Goal: Task Accomplishment & Management: Use online tool/utility

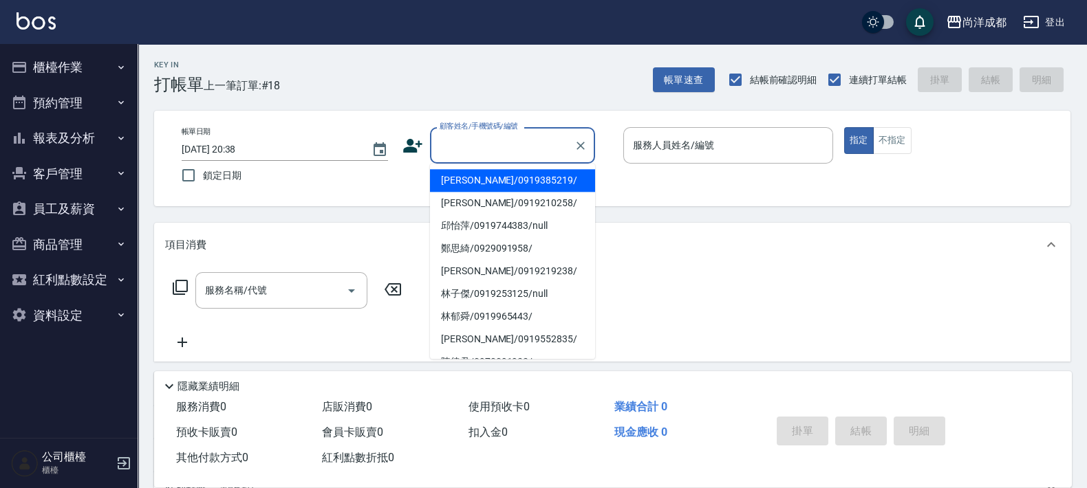
click at [457, 148] on input "顧客姓名/手機號碼/編號" at bounding box center [502, 145] width 132 height 24
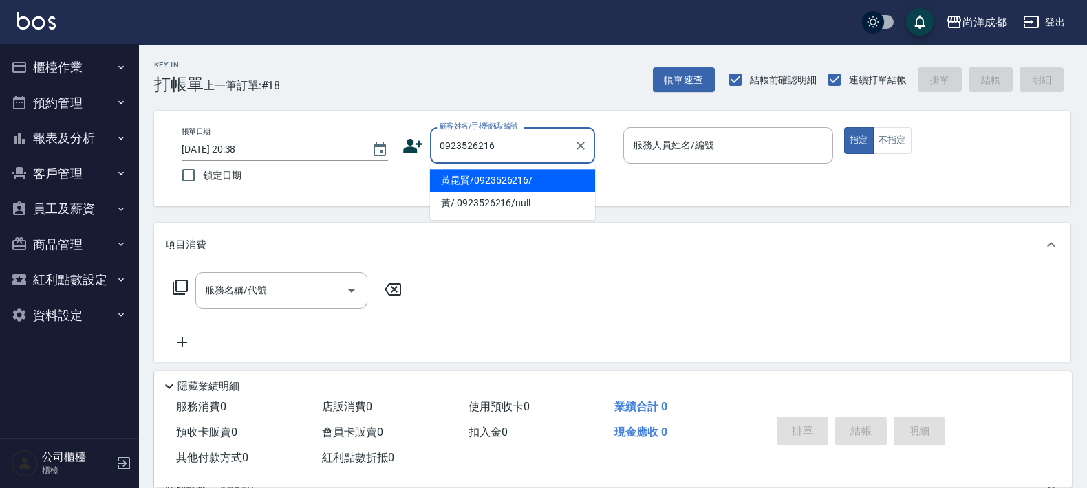
type input "黃昆賢/0923526216/"
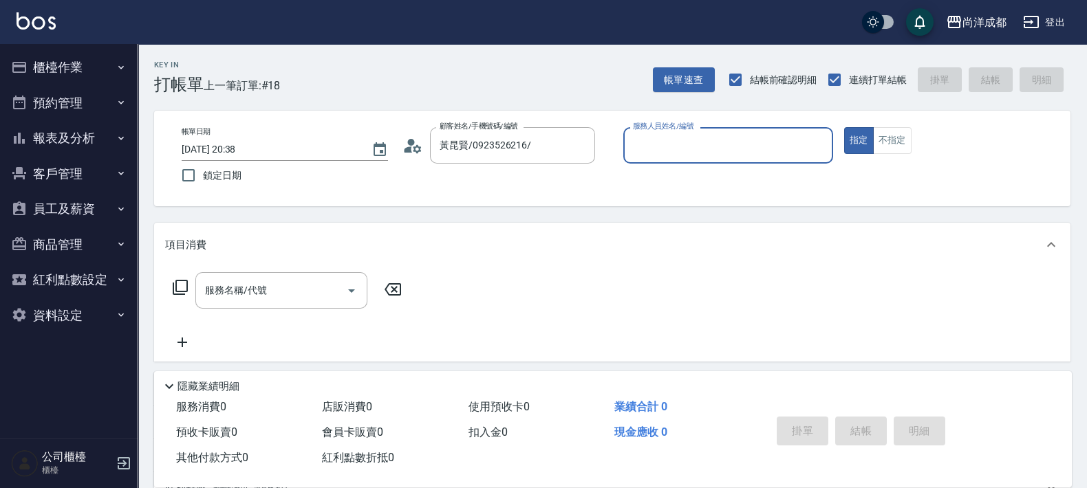
click at [844, 127] on button "指定" at bounding box center [859, 140] width 30 height 27
type button "true"
type input "[PERSON_NAME]-01"
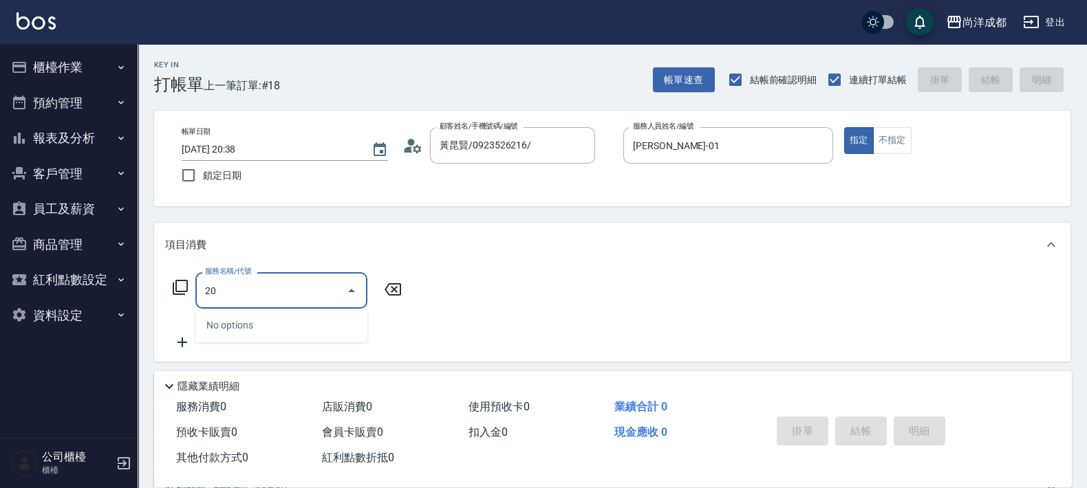
type input "201"
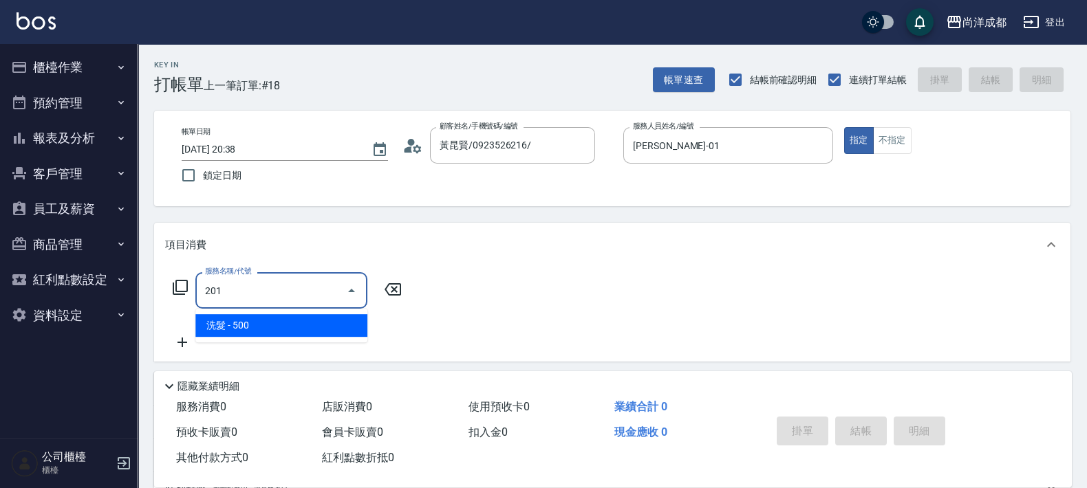
type input "50"
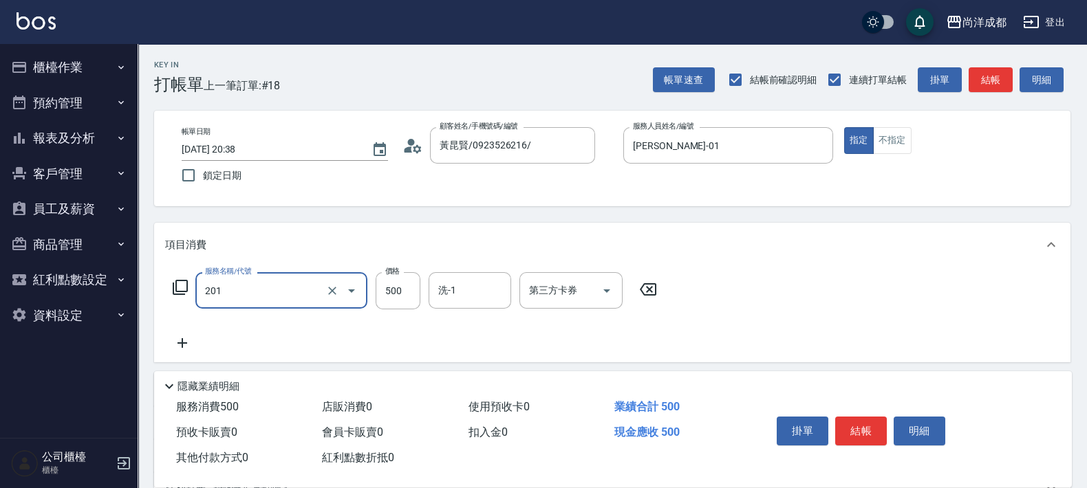
type input "洗髮(201)"
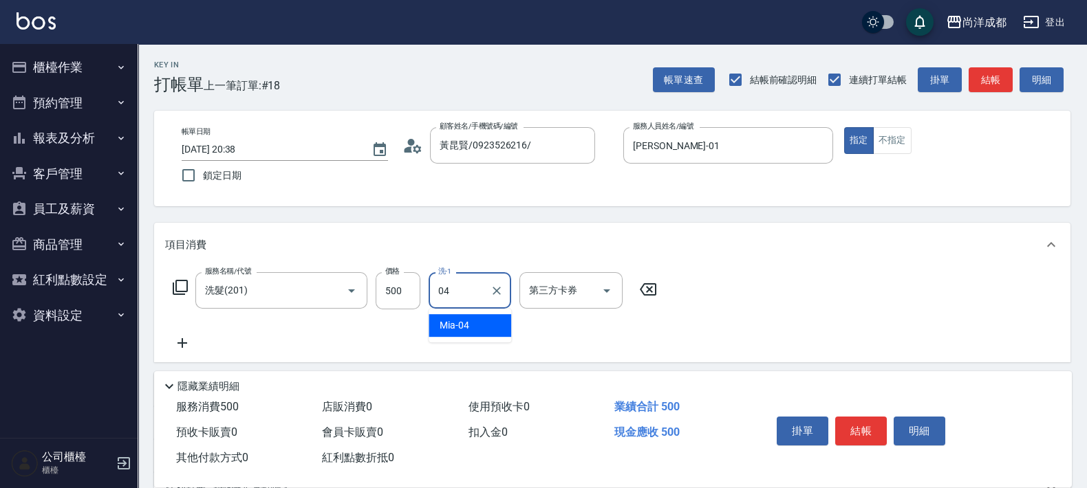
type input "Mia-04"
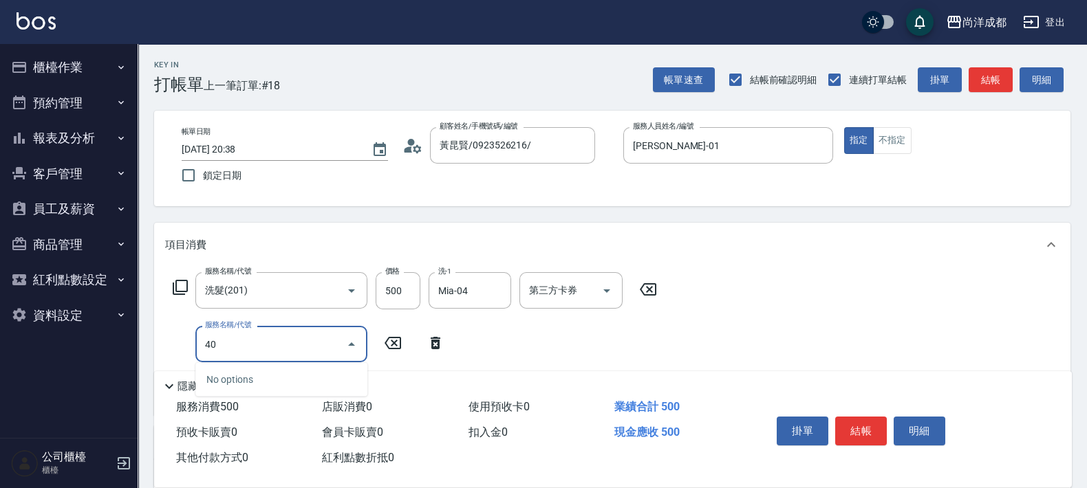
type input "401"
type input "70"
type input "剪髮(401)"
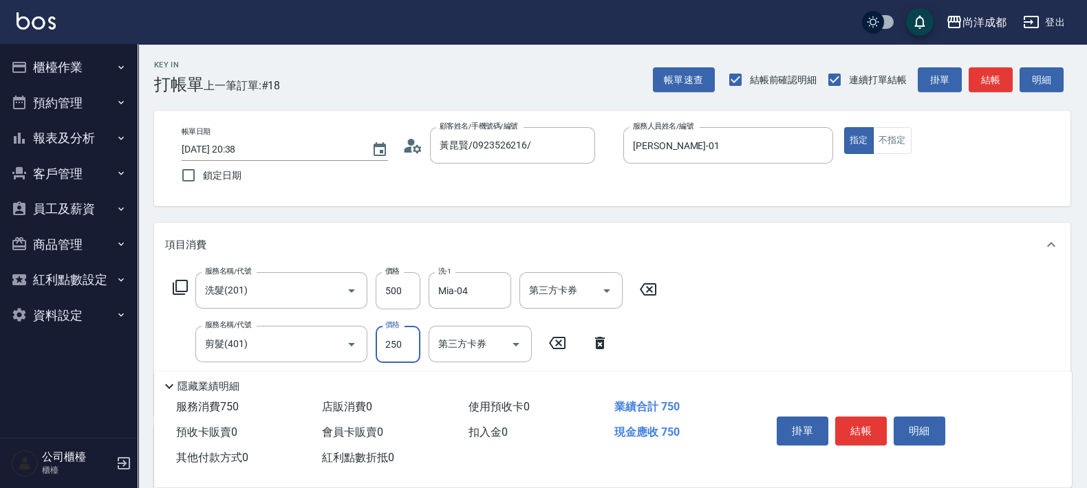
type input "50"
type input "77"
type input "120"
type input "777"
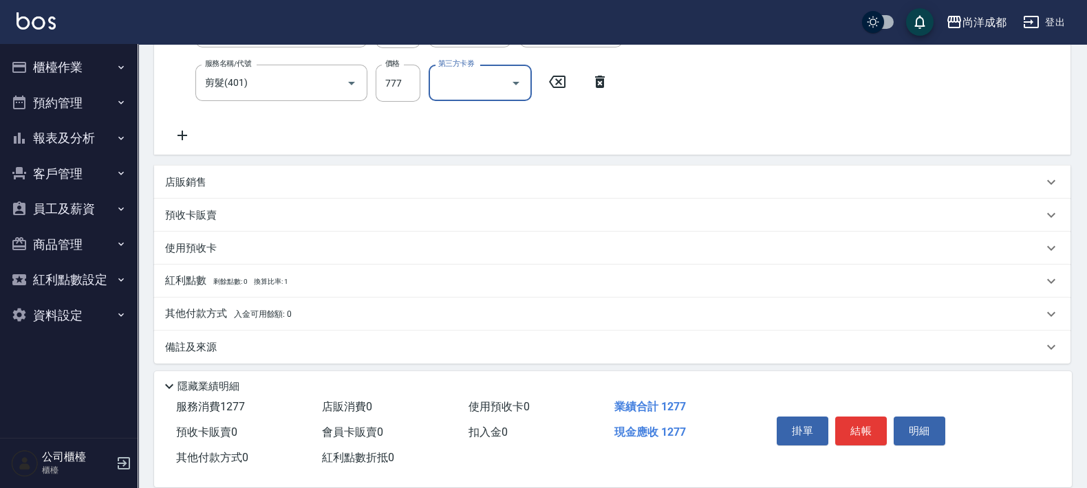
scroll to position [268, 0]
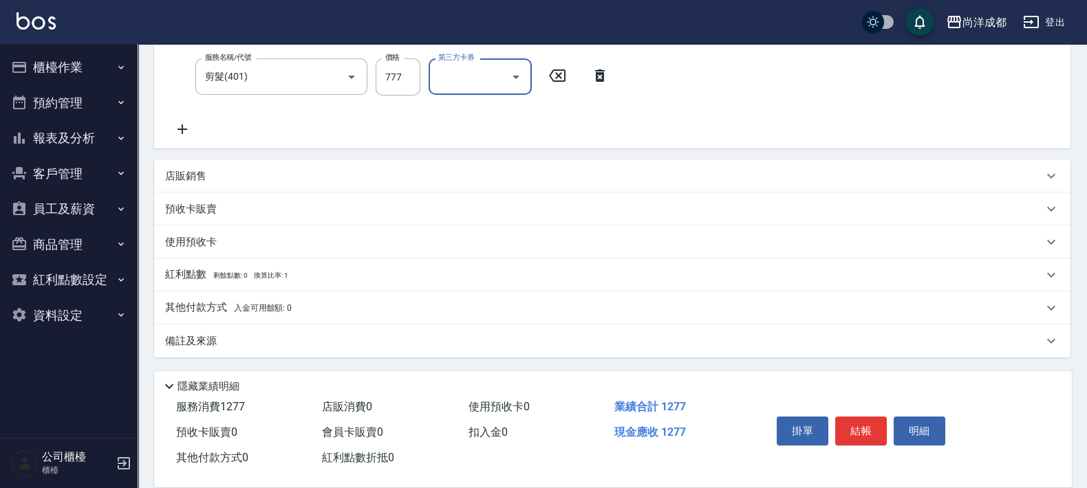
click at [193, 307] on p "其他付款方式 入金可用餘額: 0" at bounding box center [228, 308] width 127 height 15
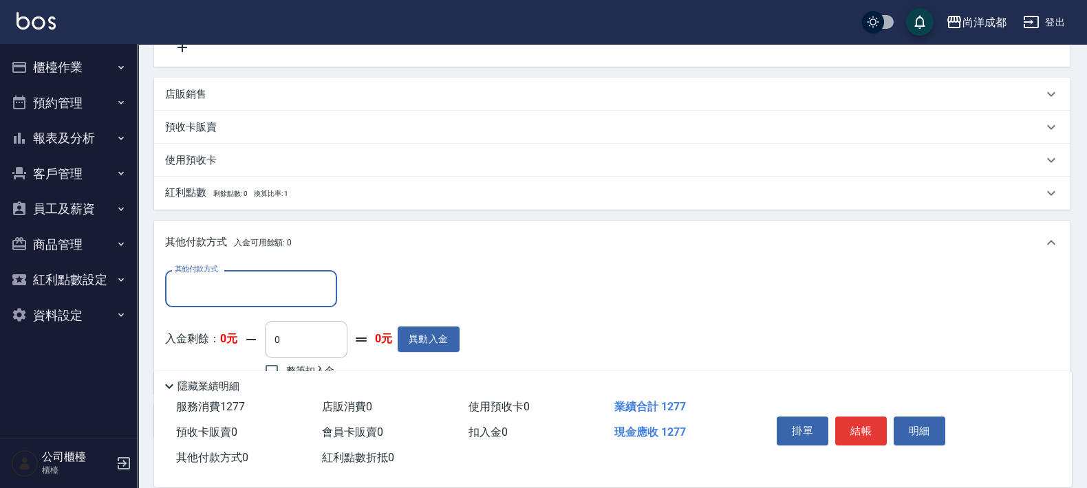
scroll to position [429, 0]
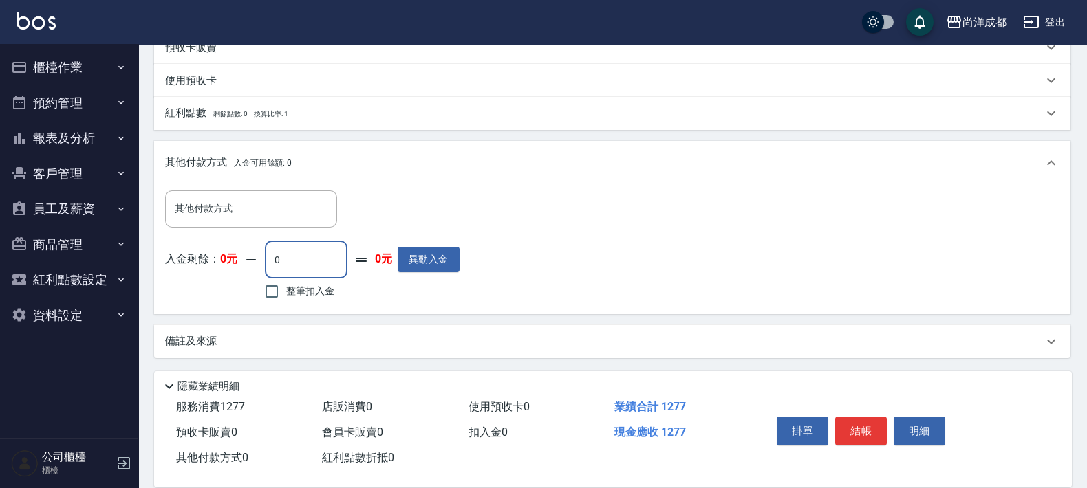
click at [295, 254] on input "0" at bounding box center [306, 259] width 83 height 37
click at [265, 211] on input "其他付款方式" at bounding box center [251, 209] width 160 height 24
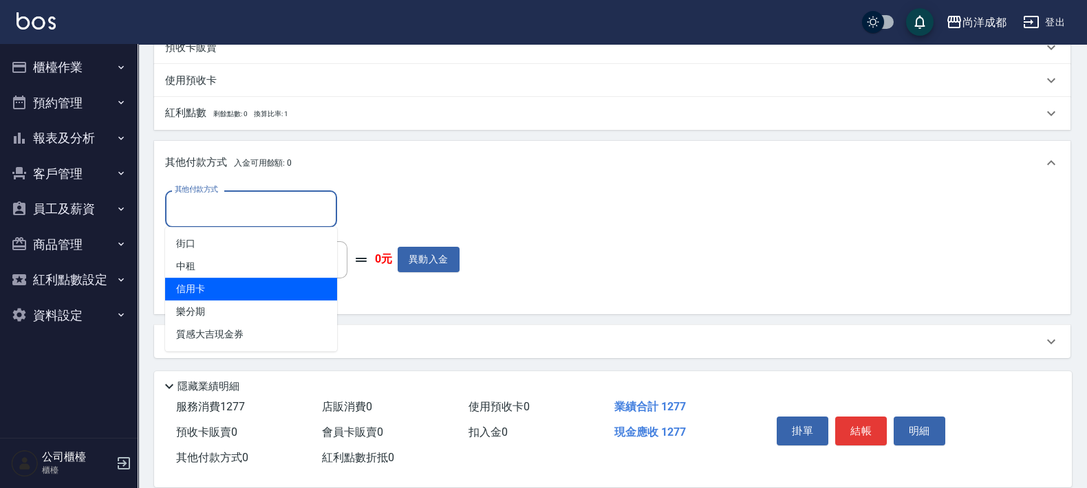
click at [224, 283] on span "信用卡" at bounding box center [251, 289] width 172 height 23
type input "信用卡"
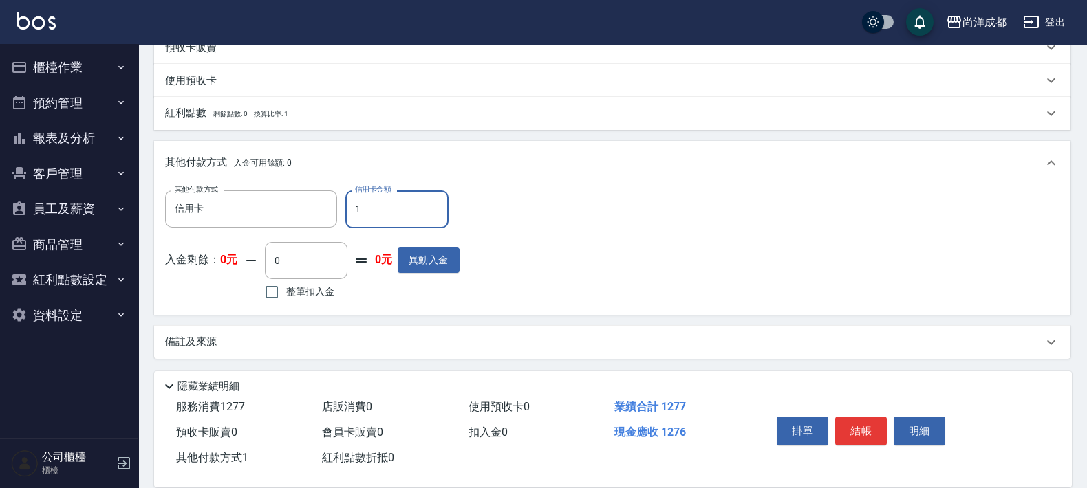
type input "12"
type input "110"
type input "127"
type input "0"
type input "1277"
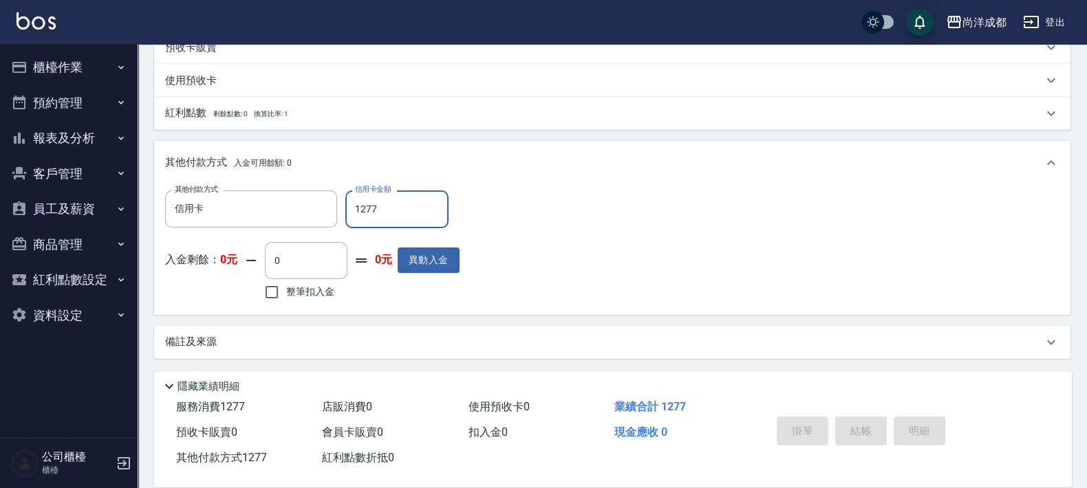
type input "[DATE] 21:09"
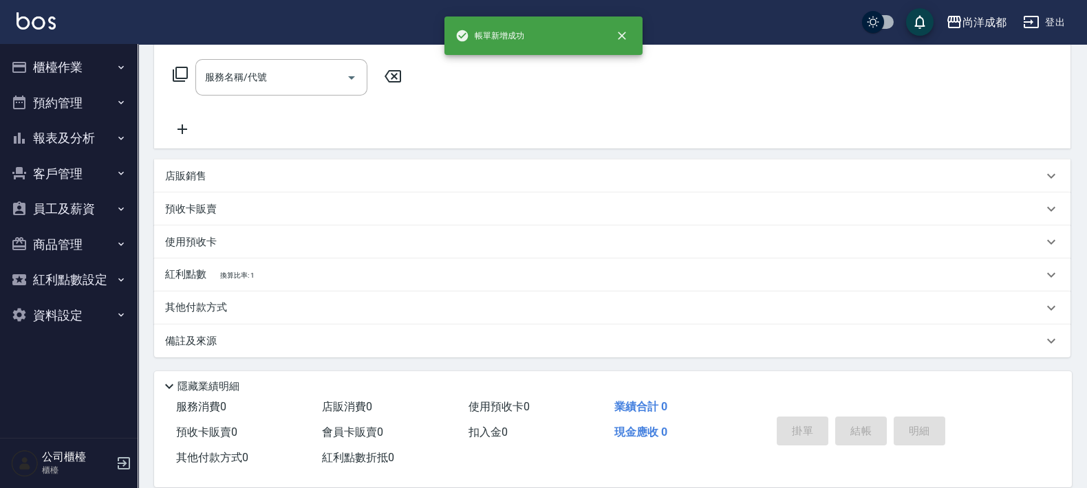
scroll to position [0, 0]
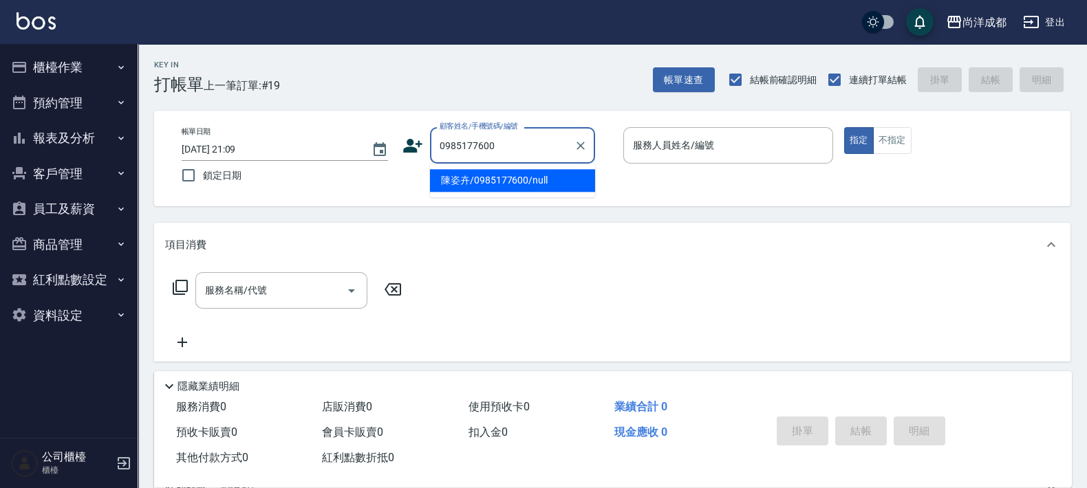
type input "陳姿卉/0985177600/null"
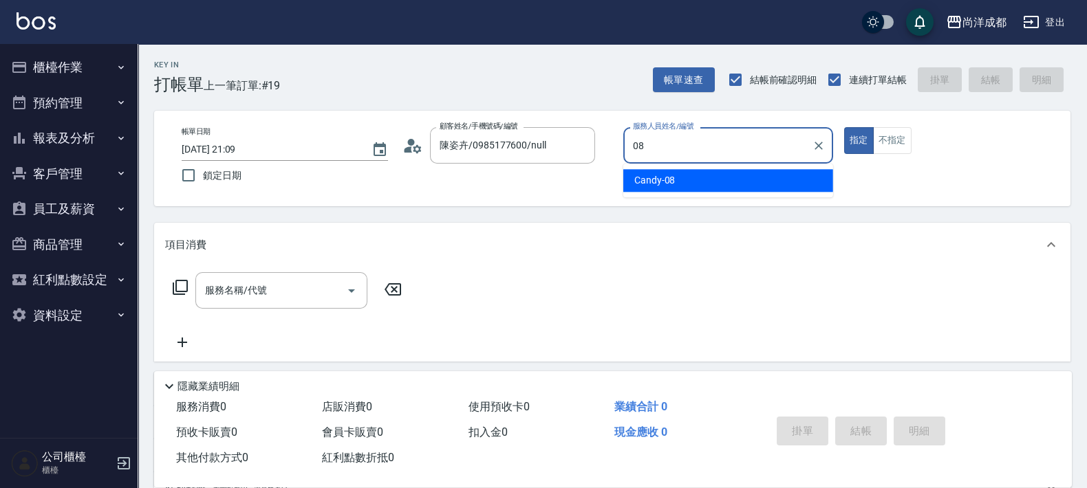
type input "Candy-08"
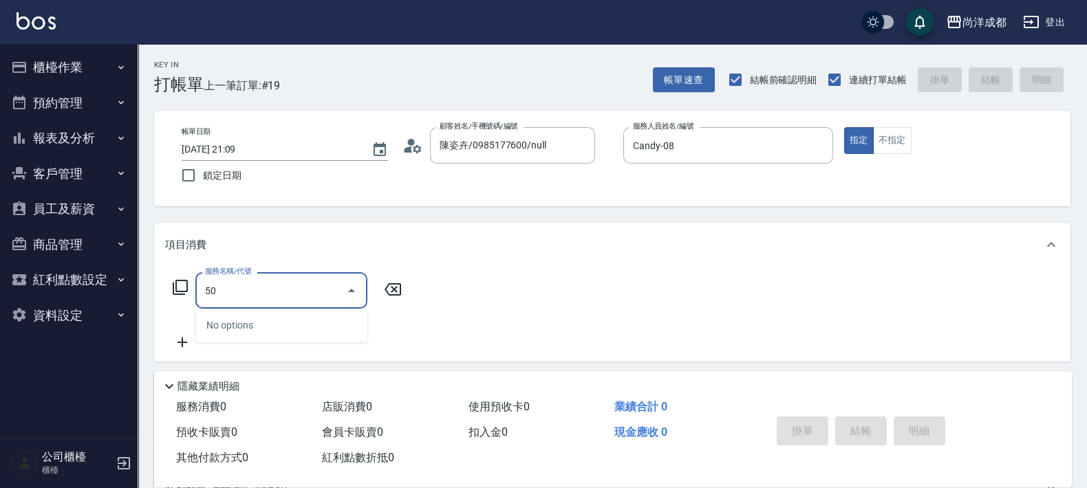
type input "501"
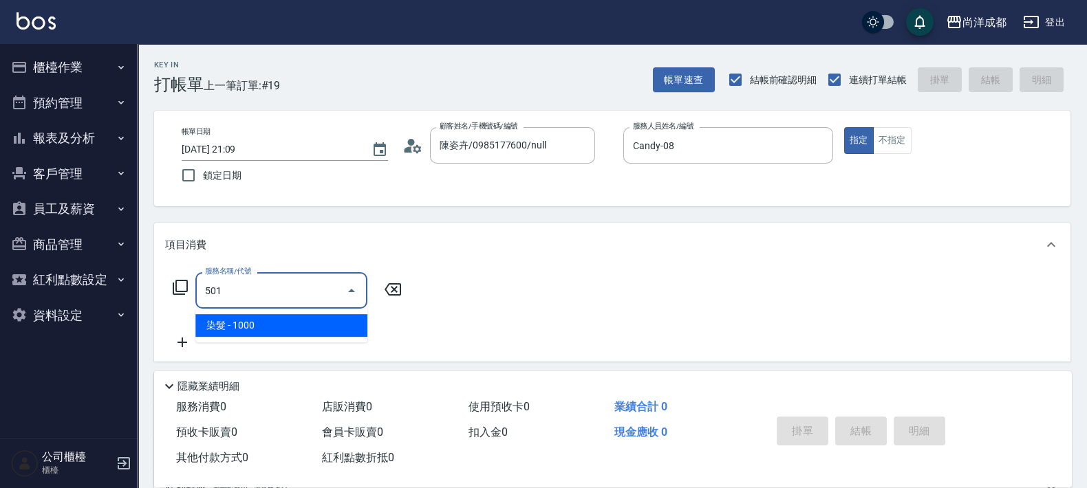
type input "100"
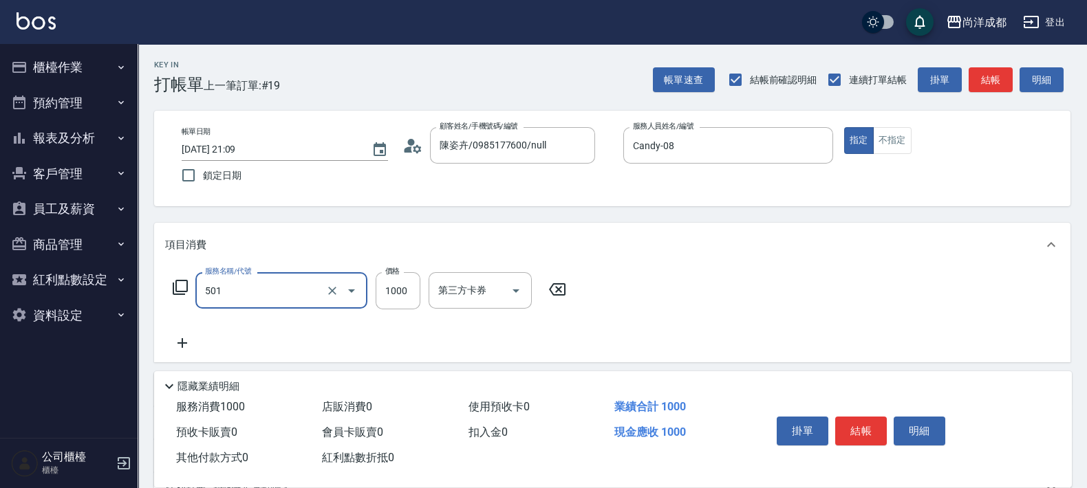
type input "染髮(501)"
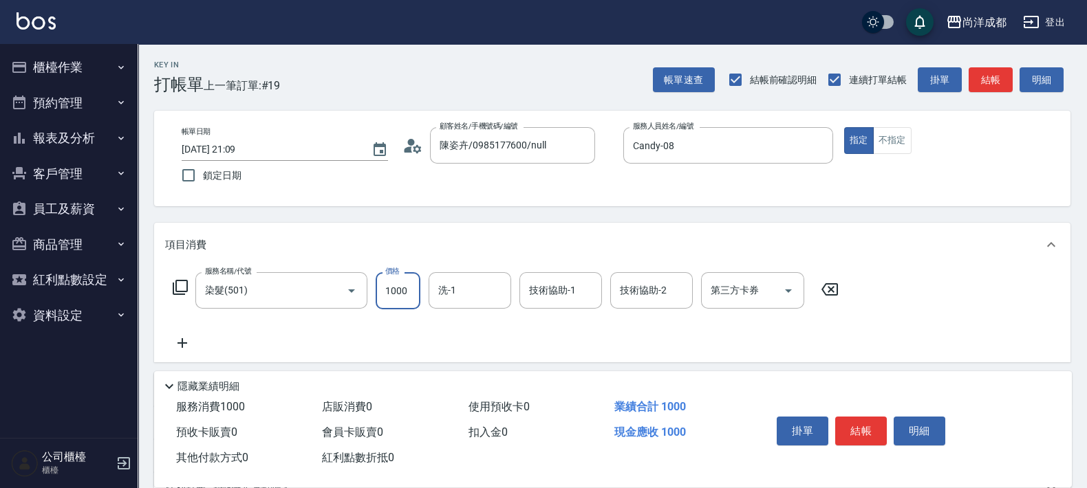
type input "0"
type input "16"
type input "10"
type input "1680"
type input "160"
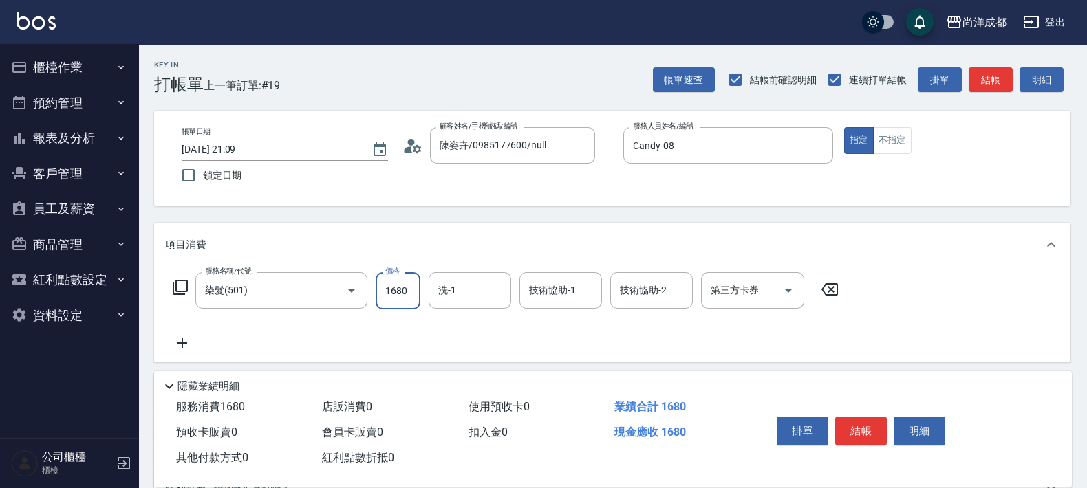
type input "1680"
type input "Ice-10"
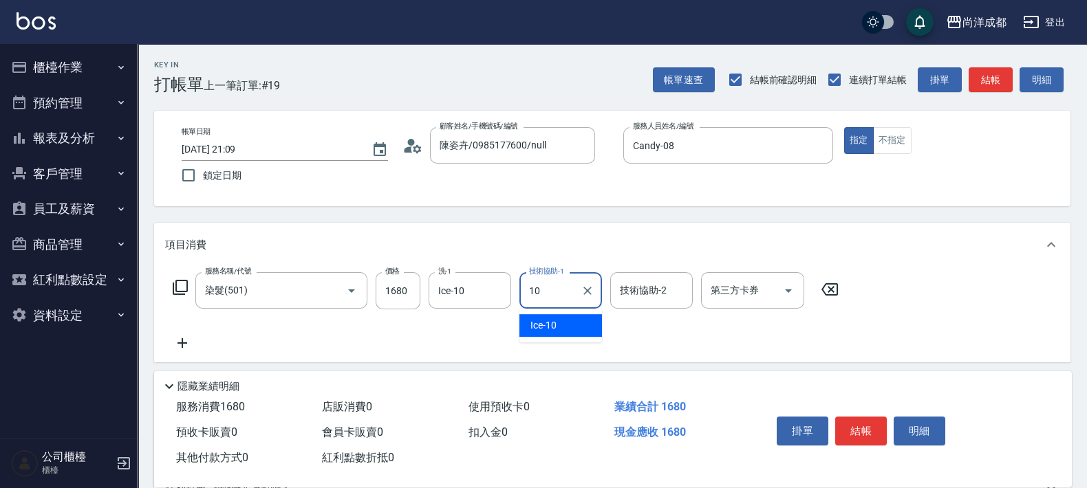
type input "Ice-10"
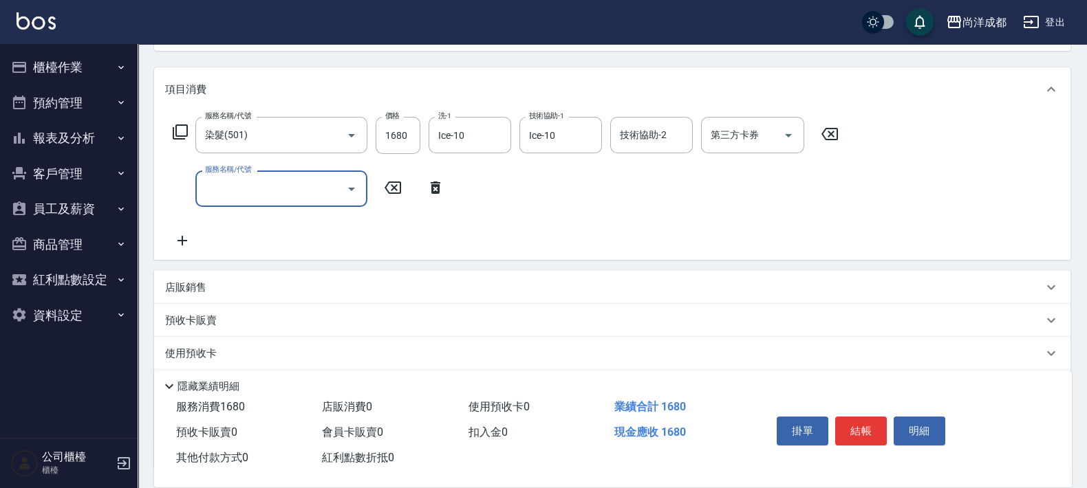
scroll to position [171, 0]
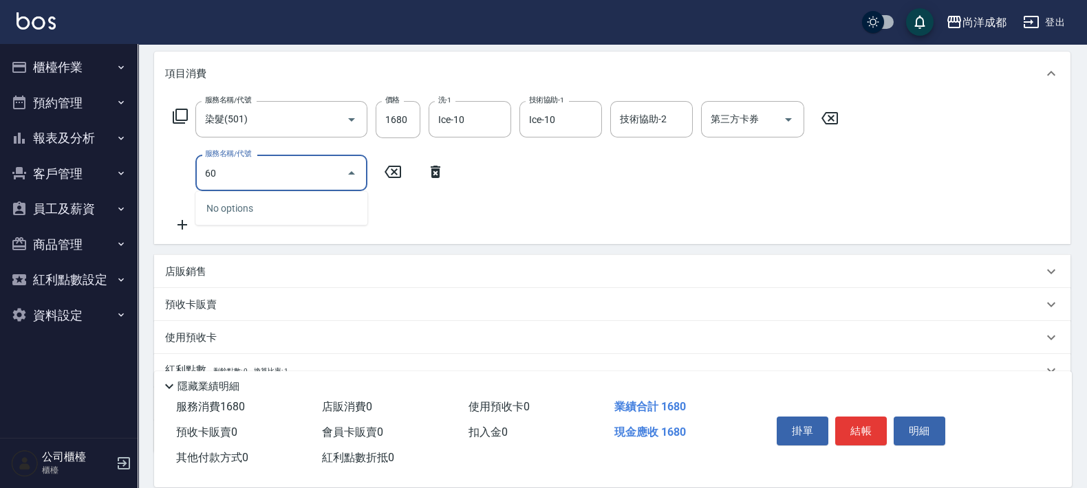
type input "601"
type input "260"
type input "自備護髮(1000以上)(601)"
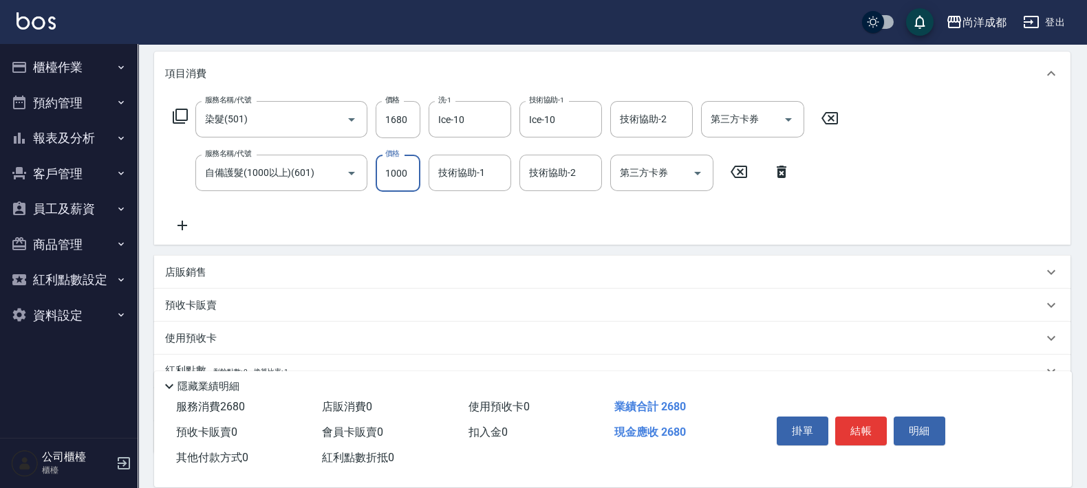
type input "160"
type input "22"
type input "190"
type input "2200"
type input "2360"
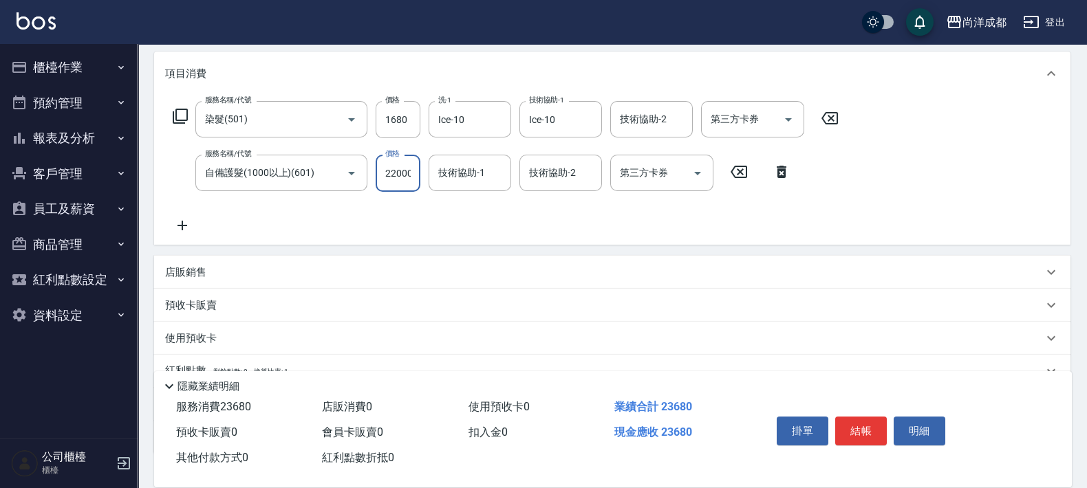
scroll to position [0, 1]
type input "22000"
click at [387, 173] on input "22000" at bounding box center [398, 173] width 45 height 37
type input "160"
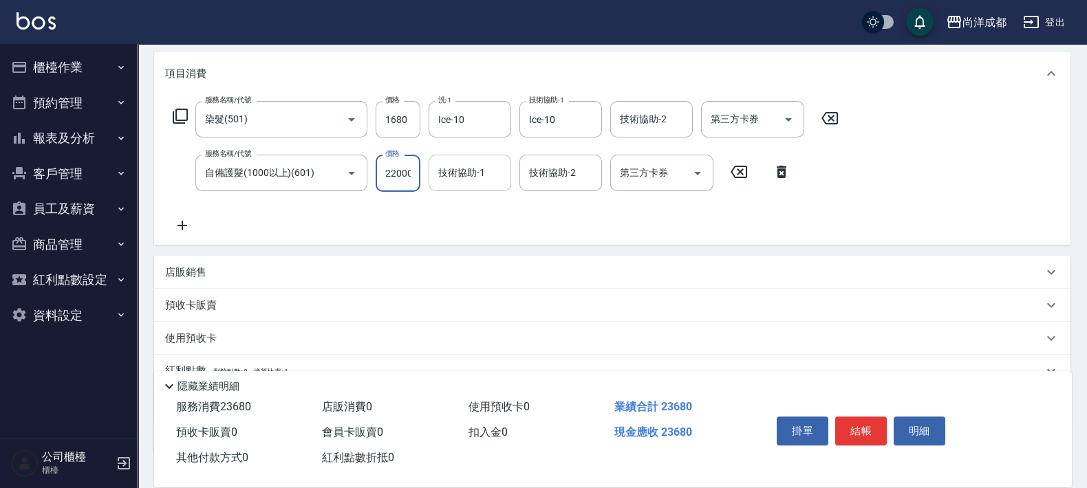
type input "2"
type input "170"
type input "20"
type input "180"
type input "200"
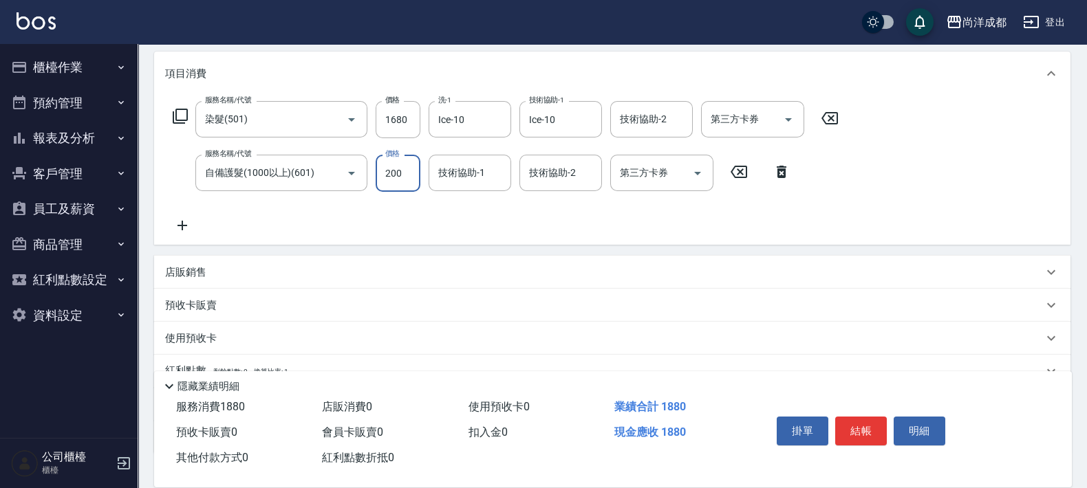
type input "360"
type input "2000"
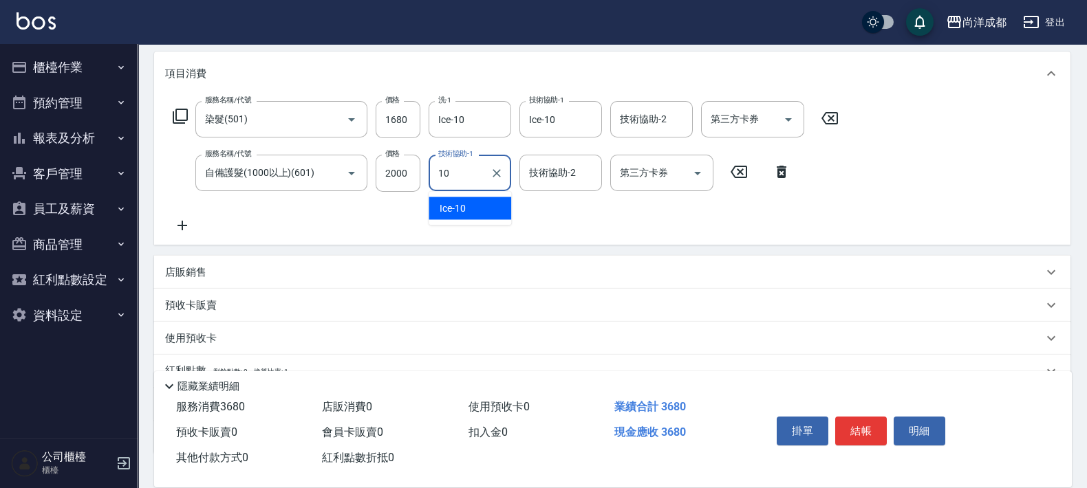
type input "Ice-10"
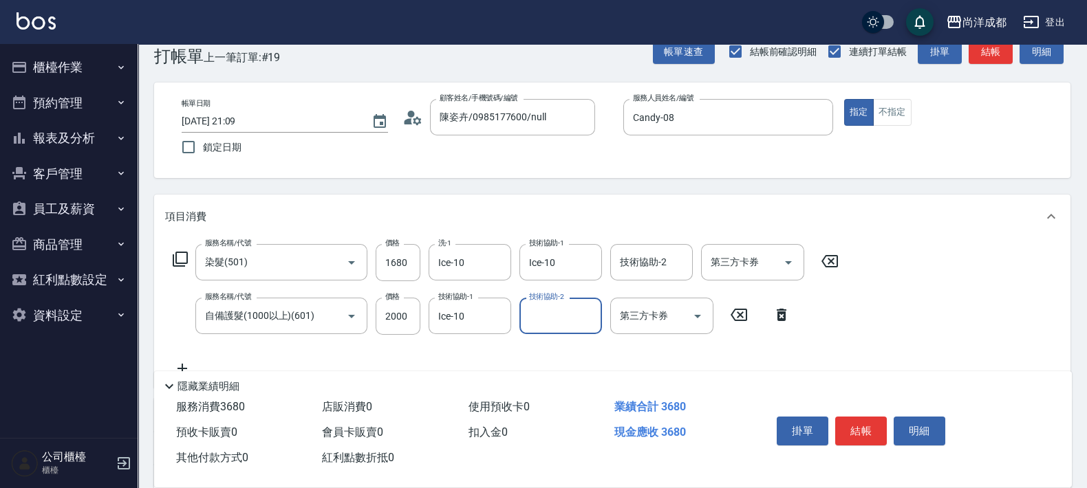
scroll to position [10, 0]
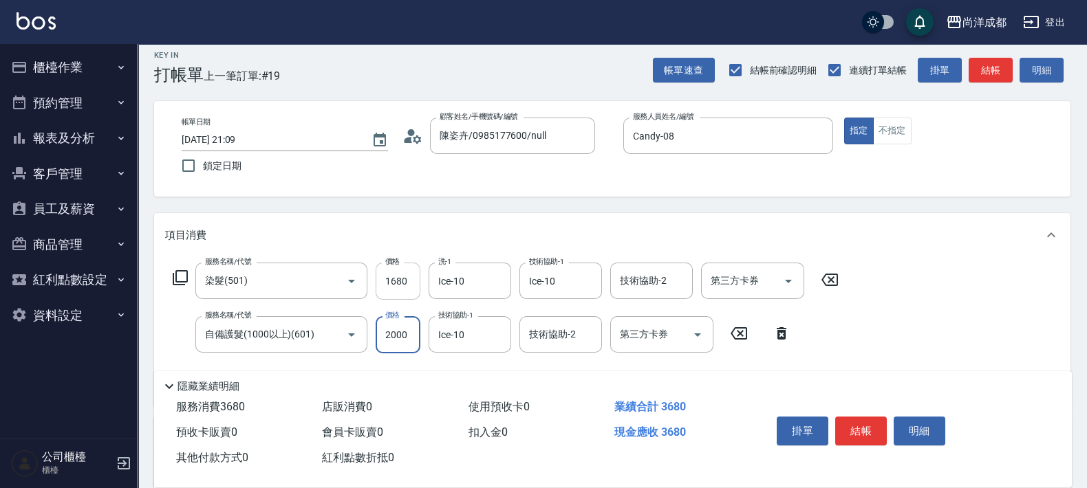
drag, startPoint x: 395, startPoint y: 275, endPoint x: 471, endPoint y: 258, distance: 77.6
click at [394, 276] on input "1680" at bounding box center [398, 281] width 45 height 37
click at [399, 285] on input "1680" at bounding box center [398, 281] width 45 height 37
type input "200"
type input "136"
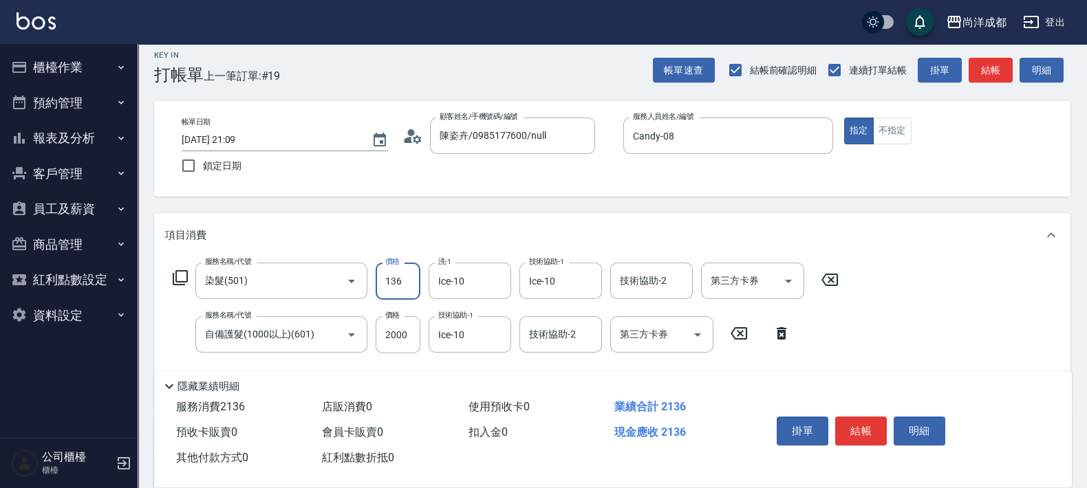
type input "330"
type input "13650"
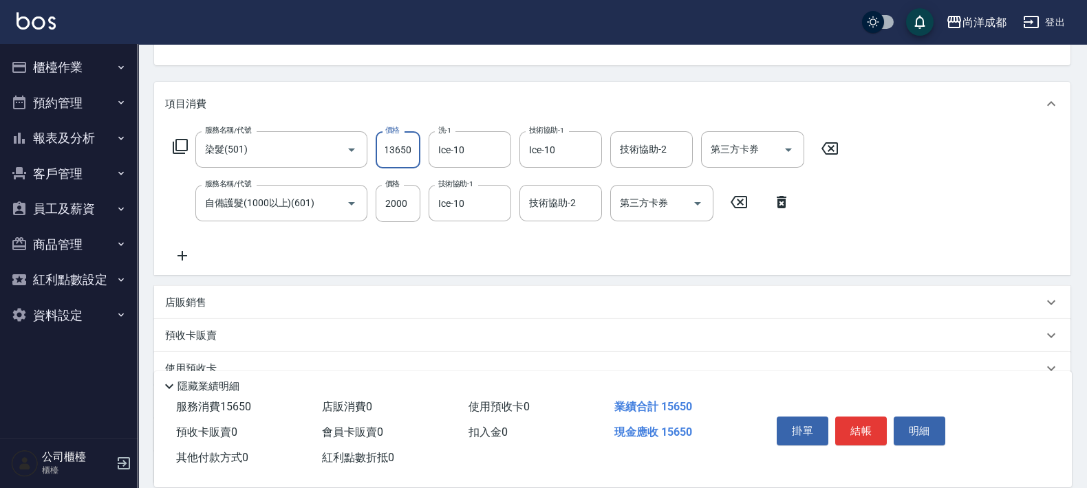
scroll to position [96, 0]
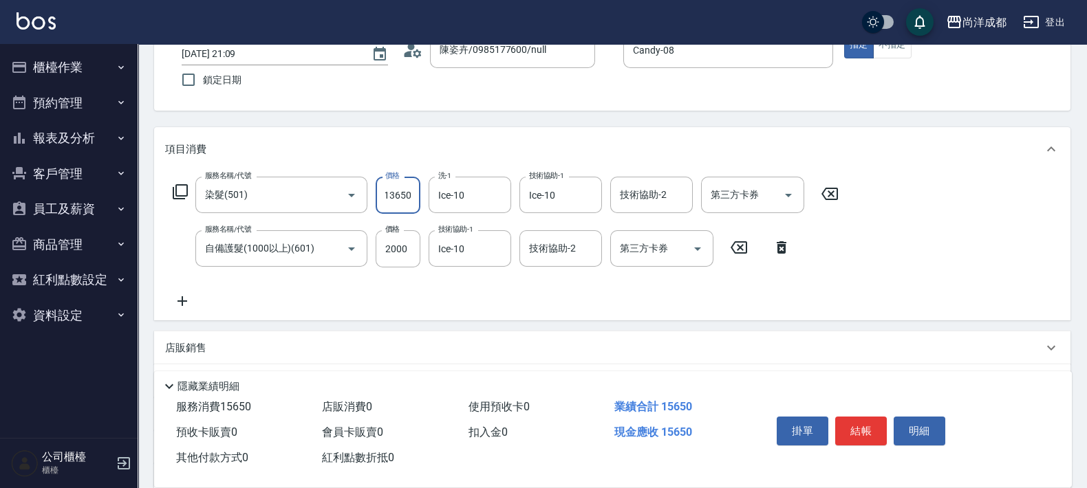
drag, startPoint x: 390, startPoint y: 189, endPoint x: 417, endPoint y: 180, distance: 28.3
click at [393, 187] on input "13650" at bounding box center [398, 195] width 45 height 37
type input "360"
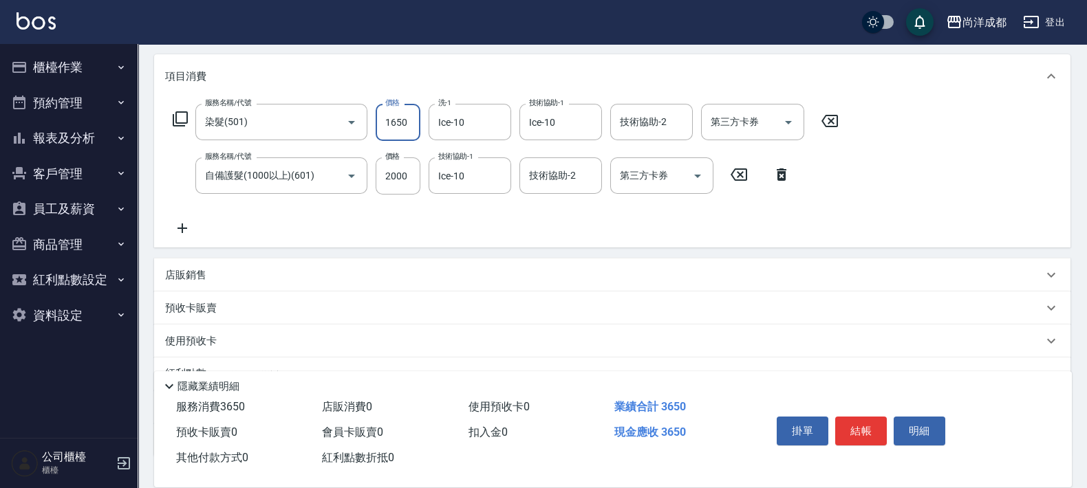
scroll to position [268, 0]
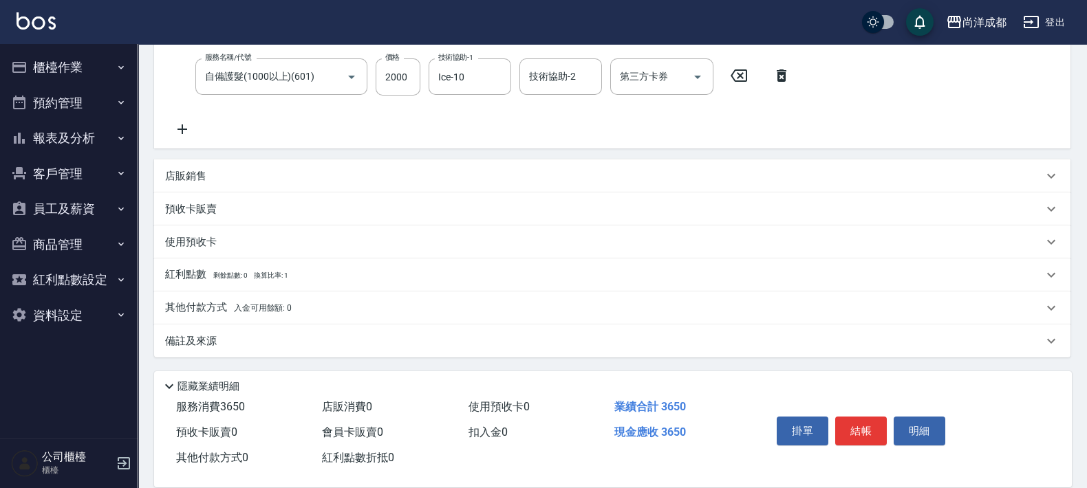
type input "1650"
click at [195, 302] on p "其他付款方式 入金可用餘額: 0" at bounding box center [228, 308] width 127 height 15
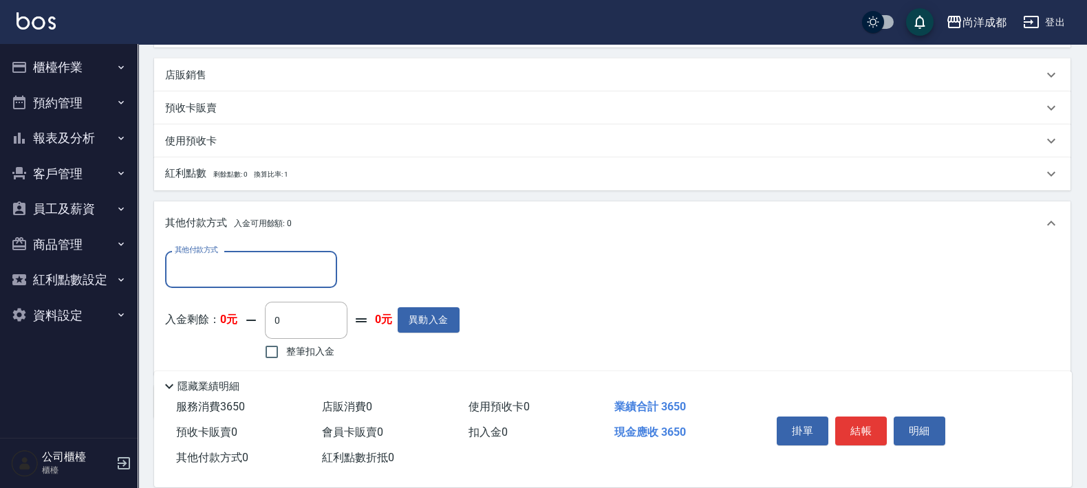
scroll to position [429, 0]
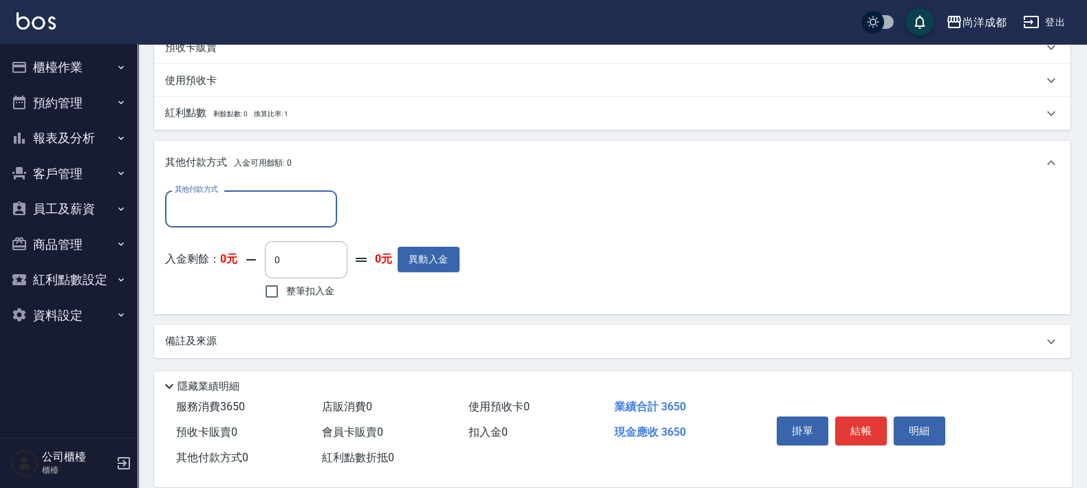
drag, startPoint x: 294, startPoint y: 208, endPoint x: 283, endPoint y: 226, distance: 20.4
click at [292, 208] on input "其他付款方式" at bounding box center [251, 209] width 160 height 24
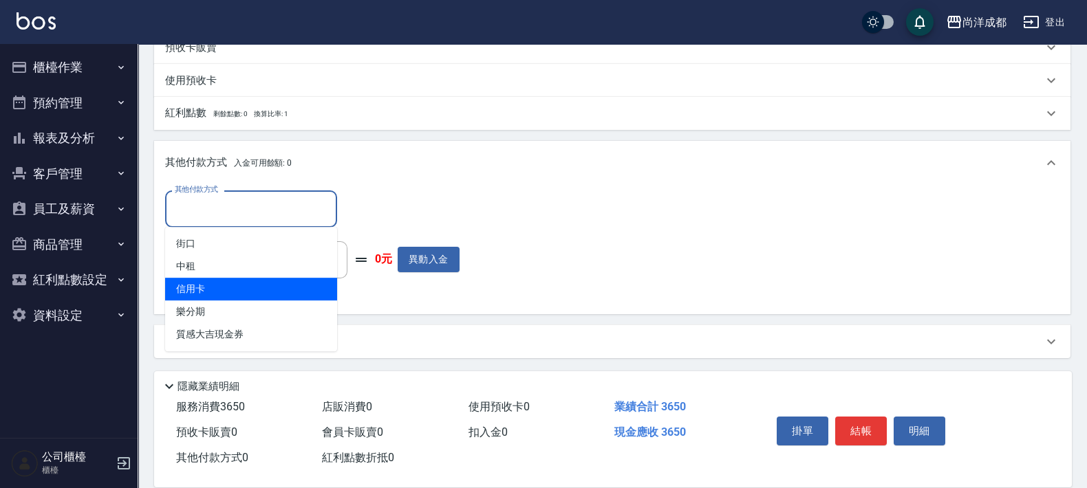
click at [233, 292] on span "信用卡" at bounding box center [251, 289] width 172 height 23
type input "信用卡"
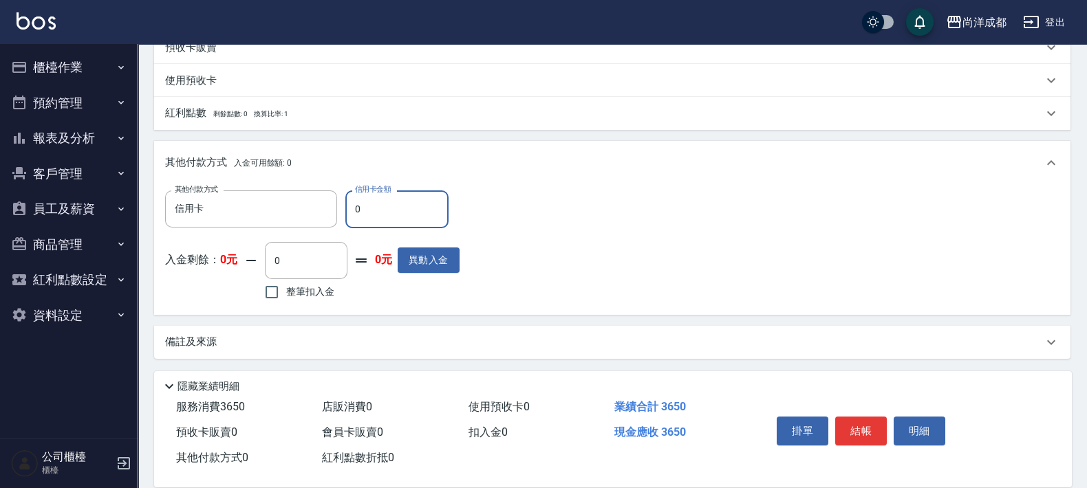
type input "11"
type input "350"
type input "116"
type input "240"
type input "1165"
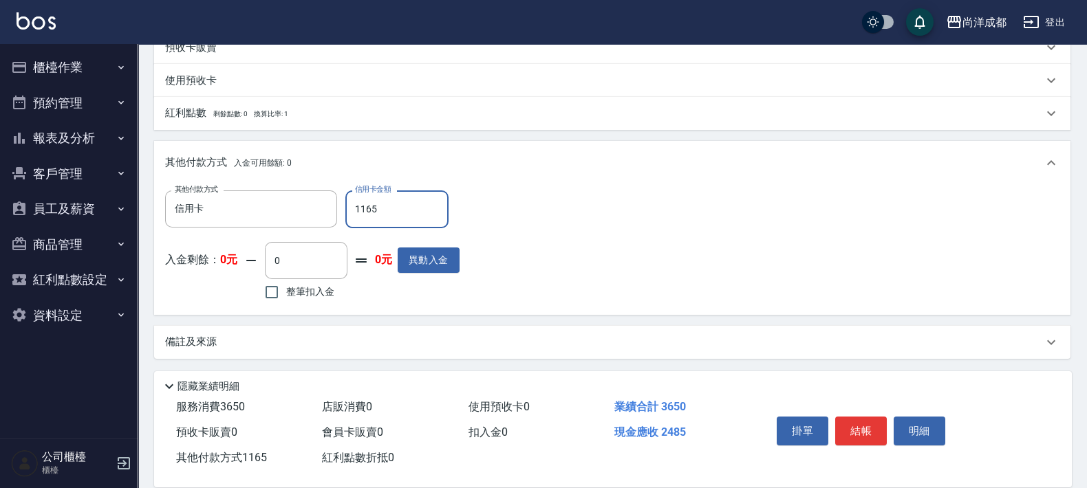
type input "350"
type input "116"
type input "360"
type input "16"
type input "340"
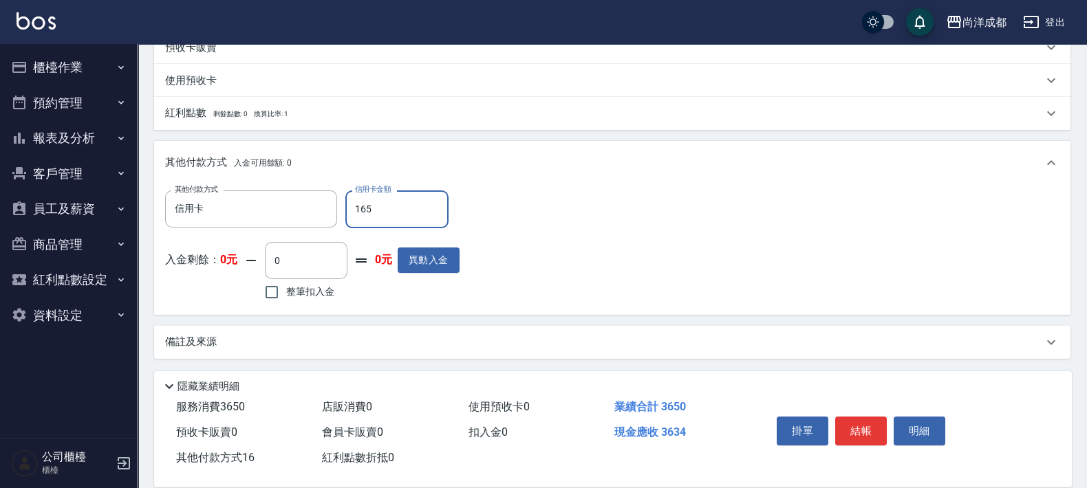
type input "1650"
type input "200"
type input "1650"
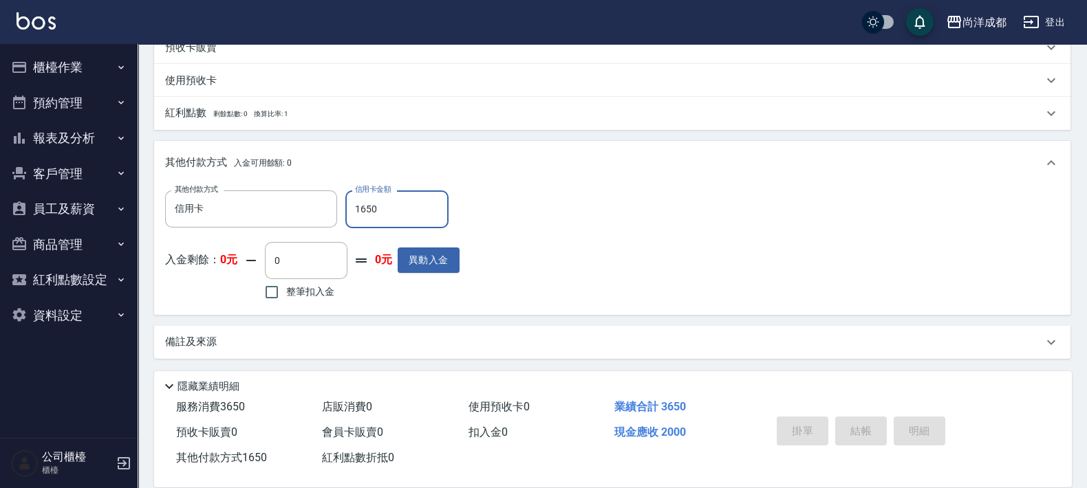
type input "[DATE] 21:11"
type input "0"
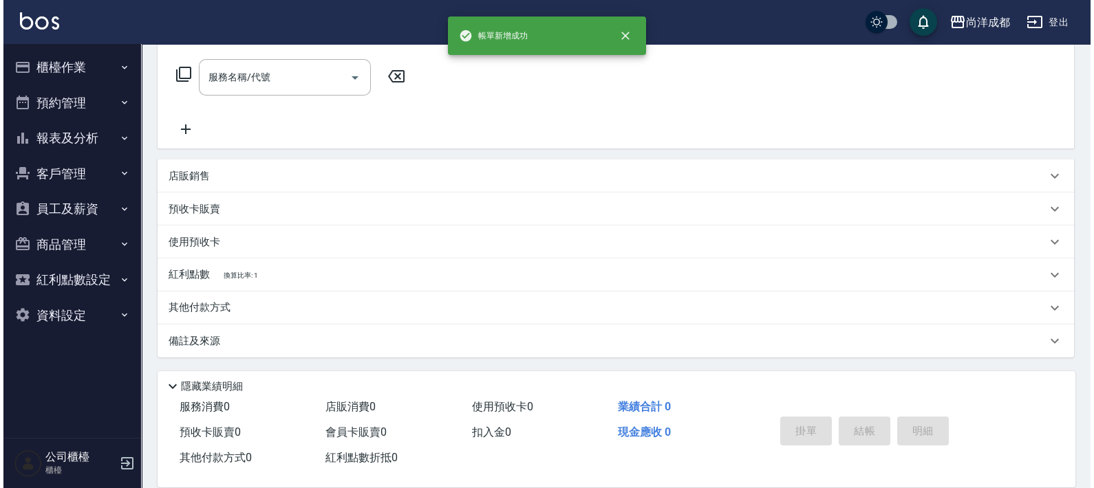
scroll to position [0, 0]
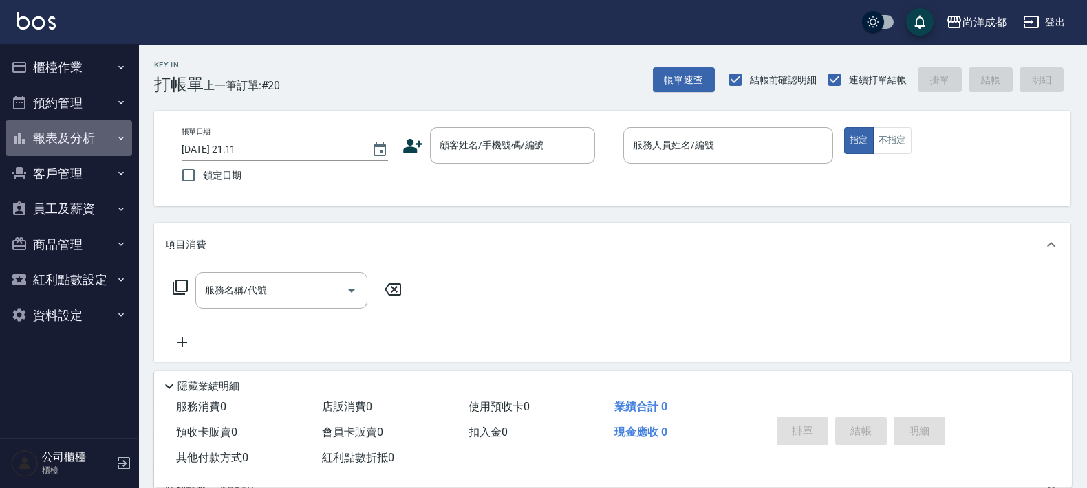
click at [87, 133] on button "報表及分析" at bounding box center [69, 138] width 127 height 36
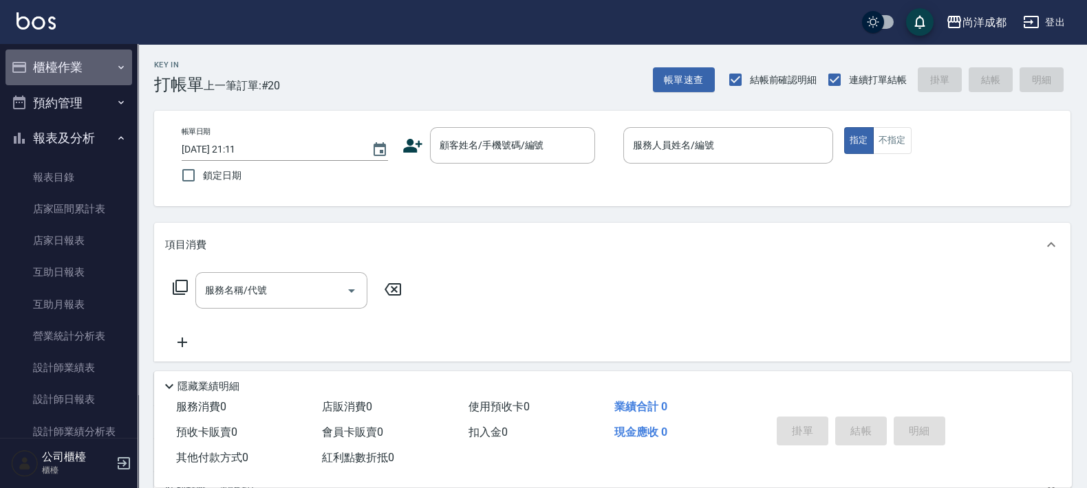
click at [94, 55] on button "櫃檯作業" at bounding box center [69, 68] width 127 height 36
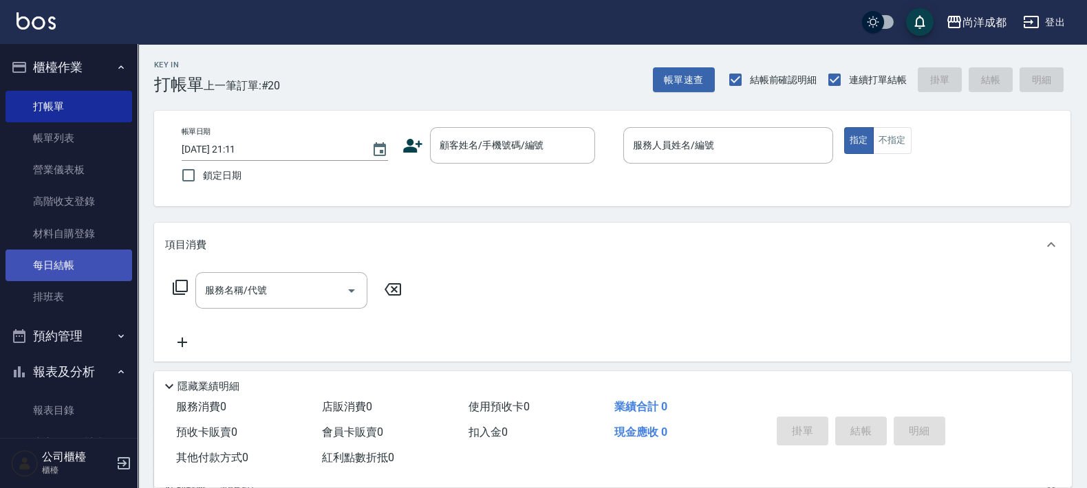
click at [47, 264] on link "每日結帳" at bounding box center [69, 266] width 127 height 32
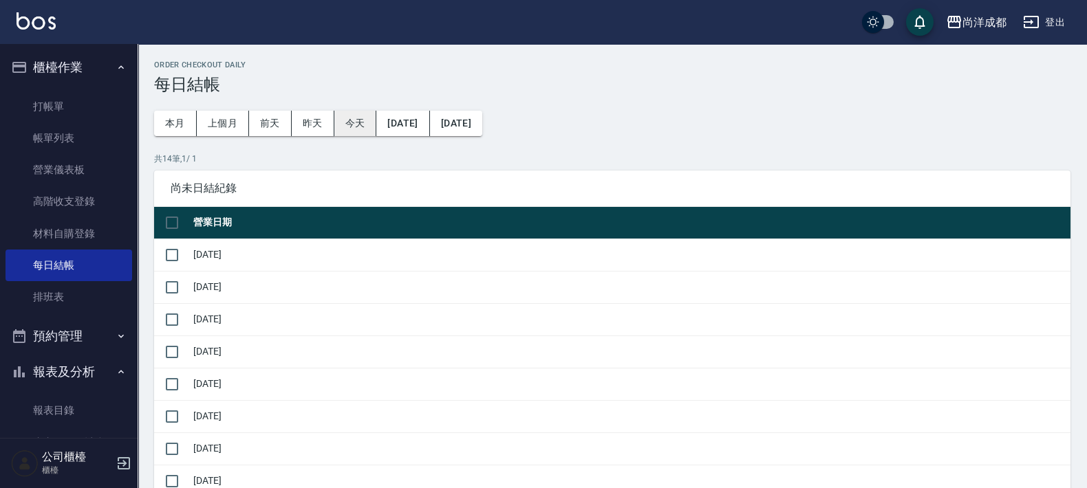
click at [341, 128] on button "今天" at bounding box center [355, 123] width 43 height 25
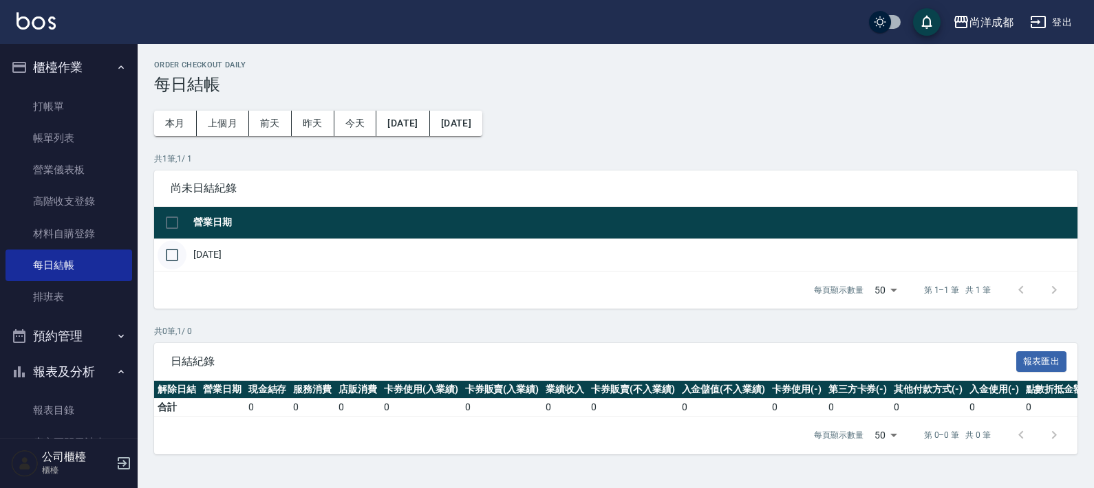
click at [174, 252] on input "checkbox" at bounding box center [172, 255] width 29 height 29
checkbox input "true"
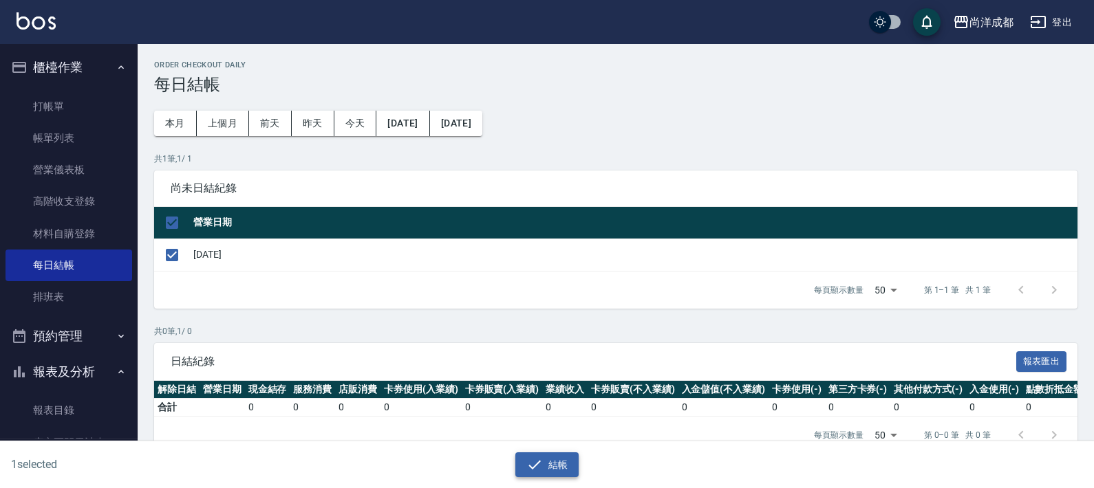
click at [561, 464] on button "結帳" at bounding box center [547, 465] width 64 height 25
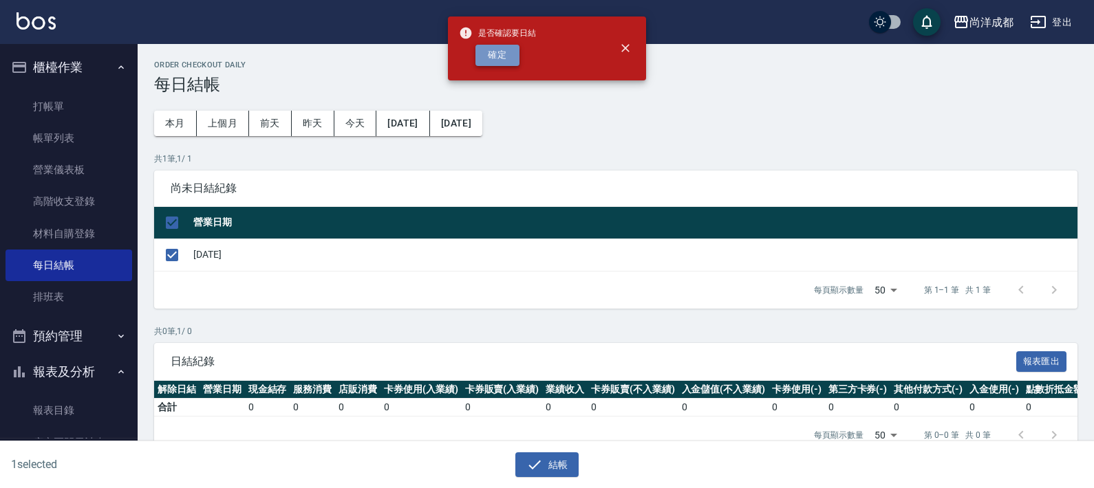
click at [495, 52] on button "確定" at bounding box center [497, 55] width 44 height 21
checkbox input "false"
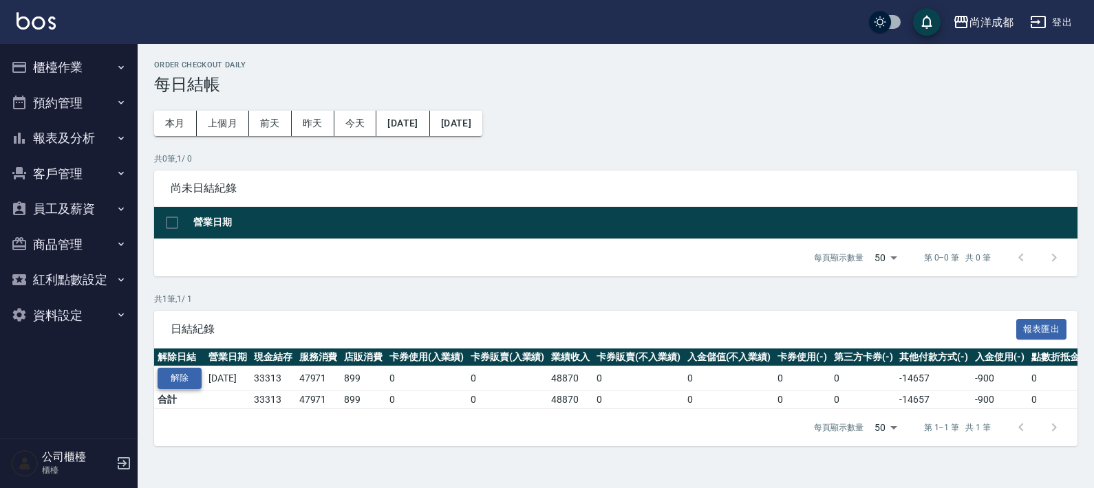
click at [180, 378] on button "解除" at bounding box center [180, 378] width 44 height 21
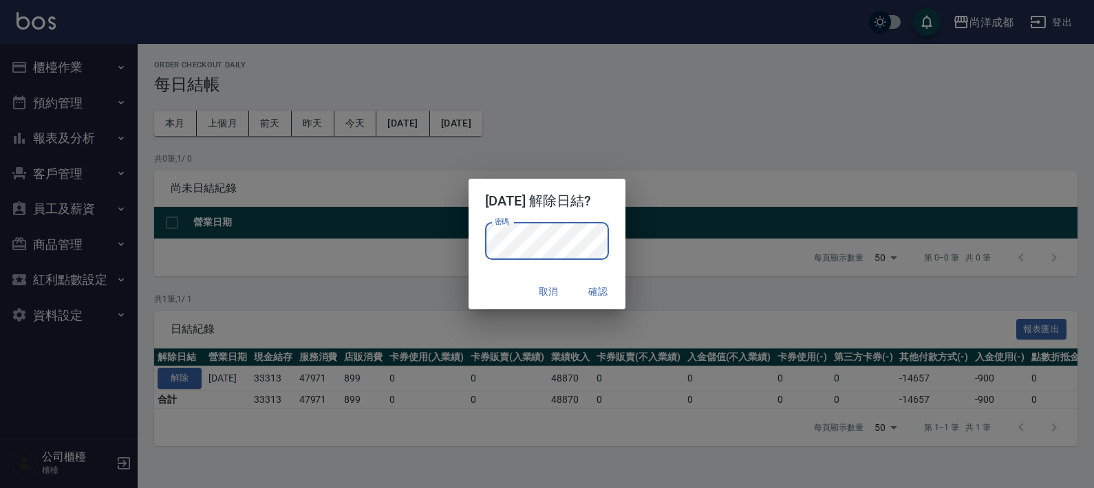
click at [609, 290] on button "確認" at bounding box center [598, 291] width 44 height 25
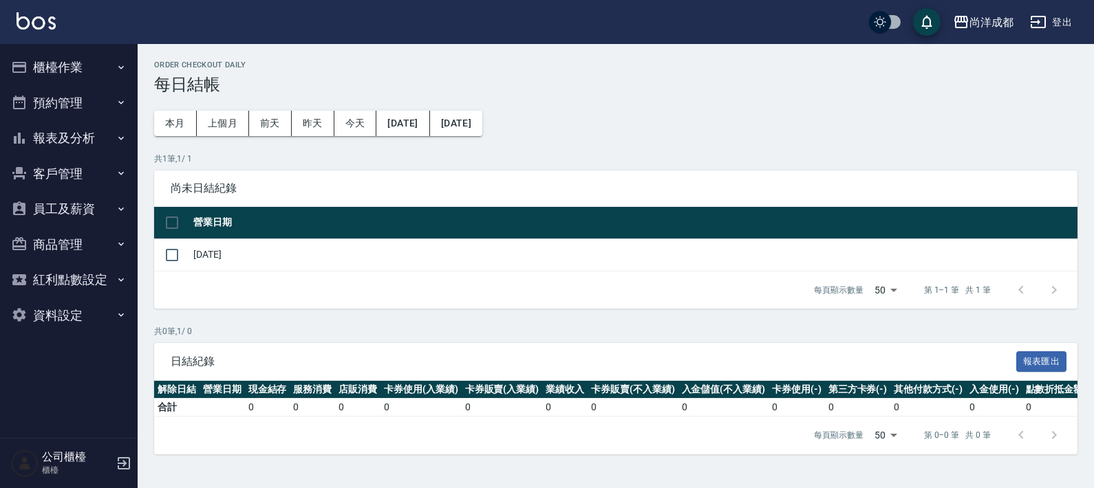
click at [66, 67] on button "櫃檯作業" at bounding box center [69, 68] width 127 height 36
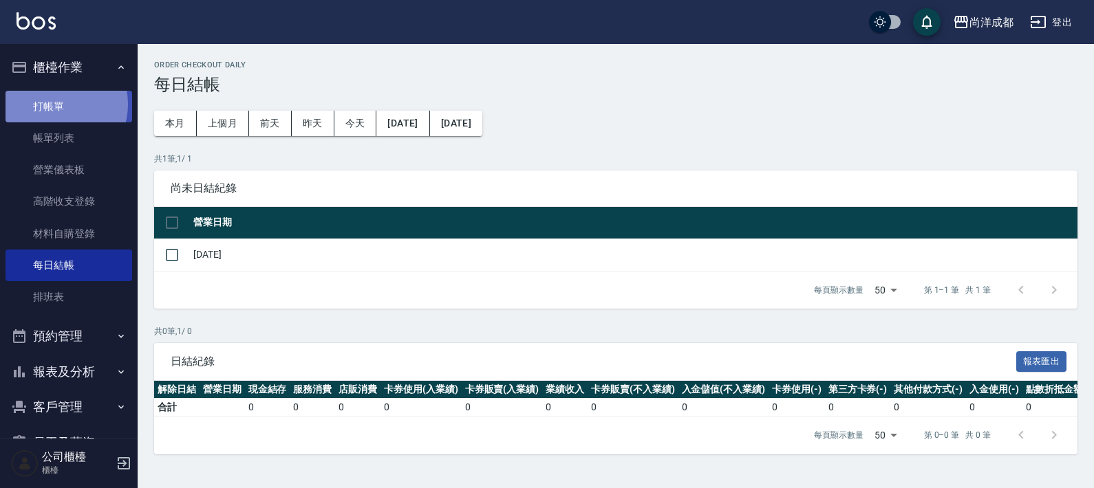
click at [54, 104] on link "打帳單" at bounding box center [69, 107] width 127 height 32
